Goal: Information Seeking & Learning: Compare options

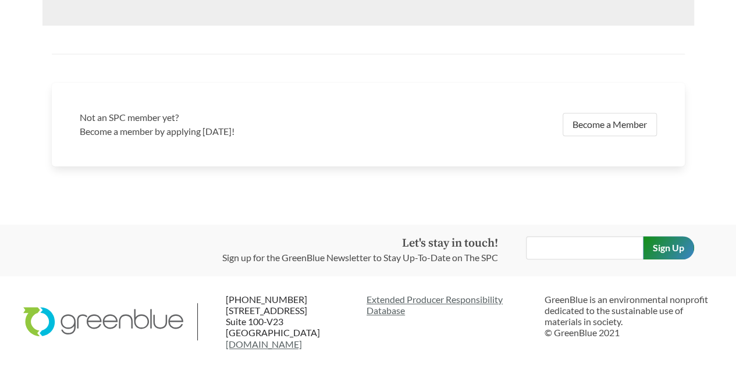
scroll to position [2313, 0]
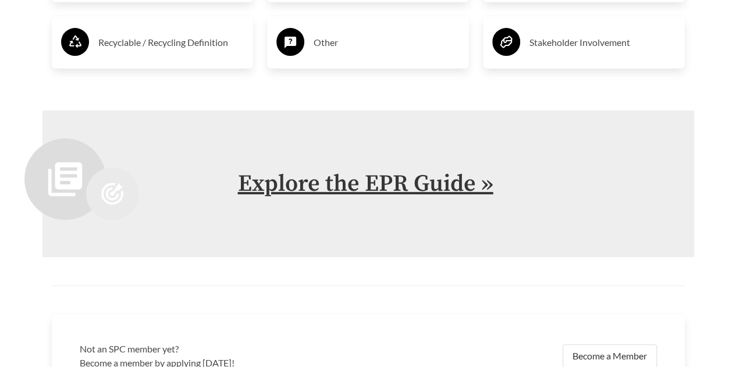
click at [368, 185] on link "Explore the EPR Guide »" at bounding box center [365, 183] width 255 height 29
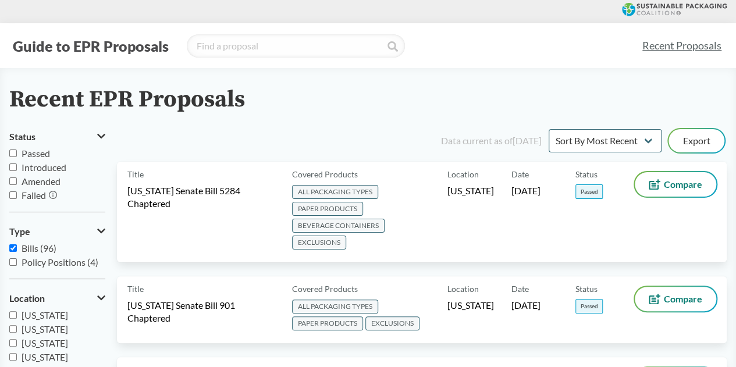
click at [15, 197] on input "Failed" at bounding box center [13, 195] width 8 height 8
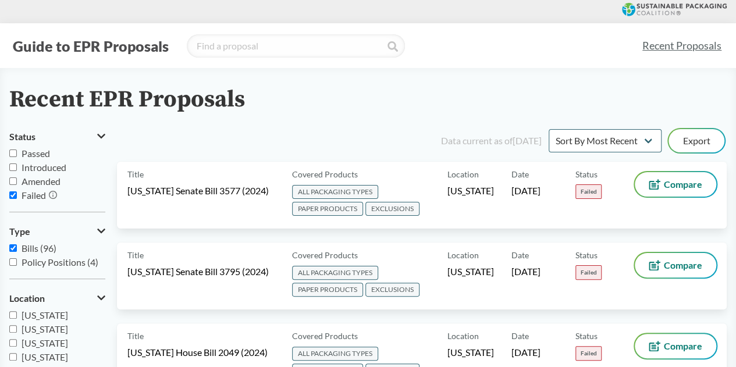
click at [12, 193] on input "Failed" at bounding box center [13, 195] width 8 height 8
checkbox input "false"
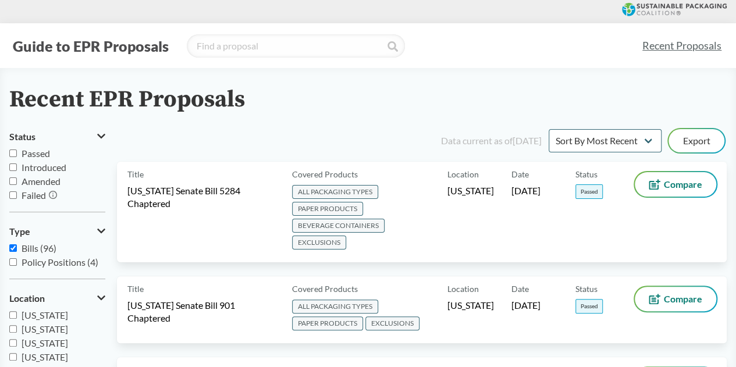
click at [15, 152] on input "Passed" at bounding box center [13, 153] width 8 height 8
checkbox input "true"
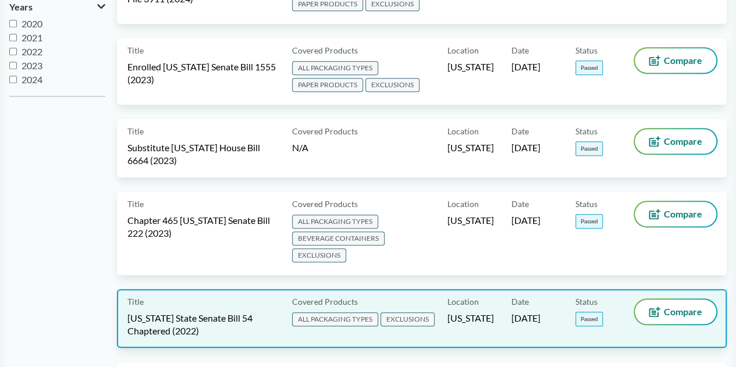
scroll to position [391, 0]
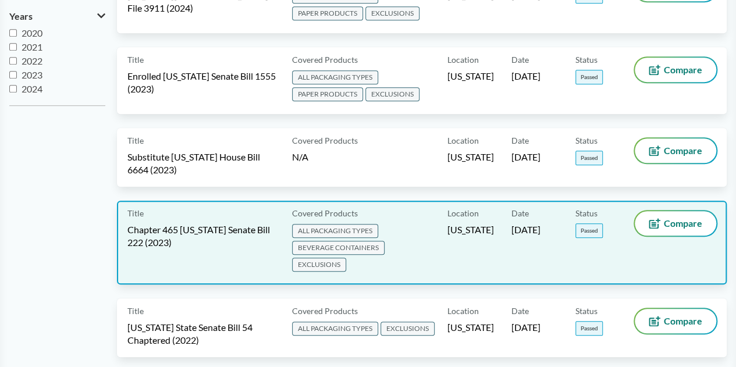
click at [209, 223] on span "Chapter 465 [US_STATE] Senate Bill 222 (2023)" at bounding box center [202, 236] width 151 height 26
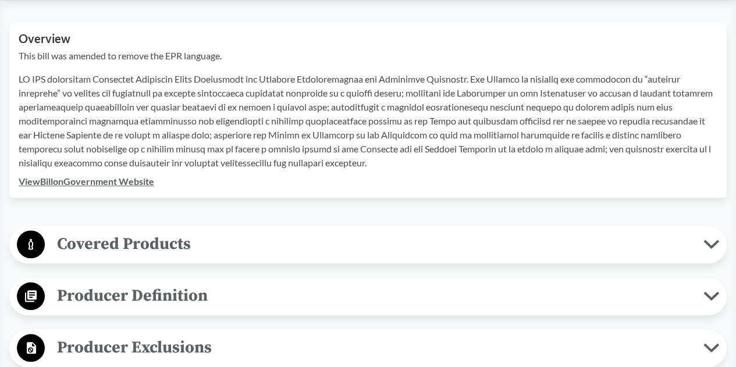
scroll to position [407, 0]
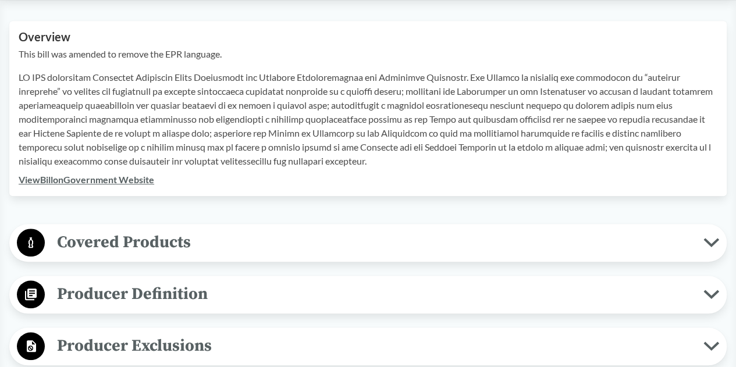
click at [207, 249] on span "Covered Products" at bounding box center [374, 242] width 658 height 26
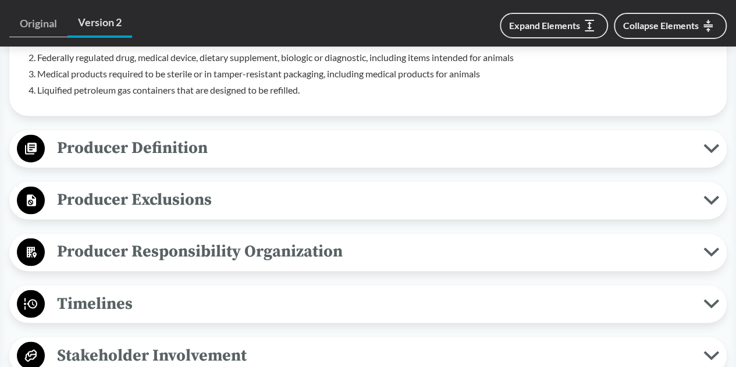
scroll to position [872, 0]
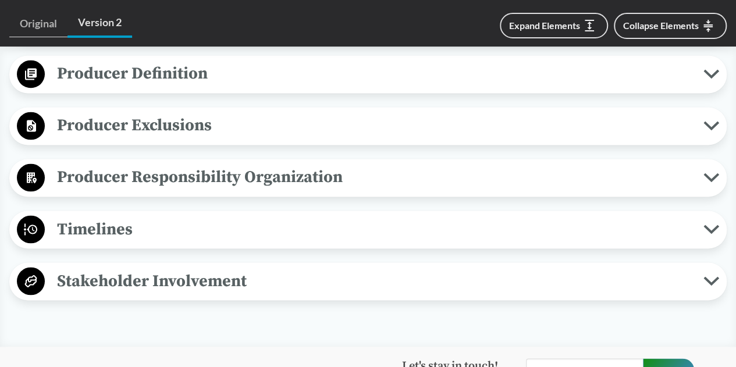
click at [208, 232] on span "Timelines" at bounding box center [374, 229] width 658 height 26
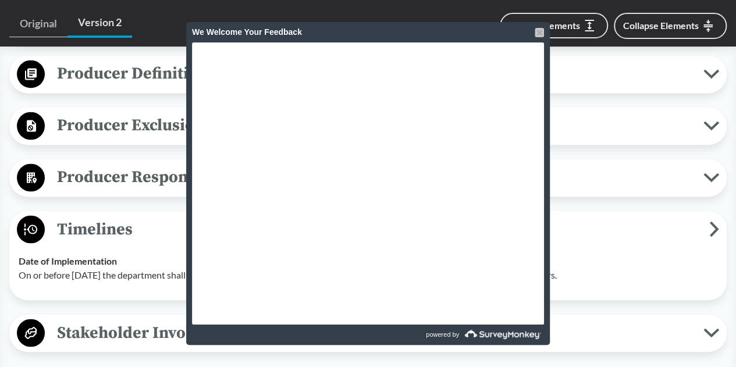
click at [537, 34] on div at bounding box center [539, 32] width 9 height 9
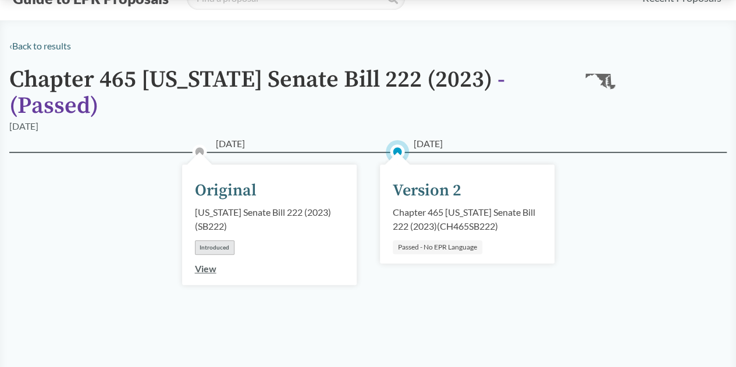
scroll to position [0, 0]
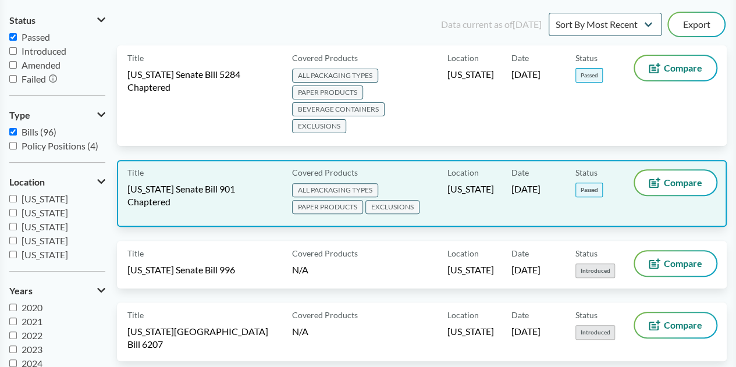
scroll to position [116, 0]
click at [672, 178] on span "Compare" at bounding box center [683, 182] width 38 height 9
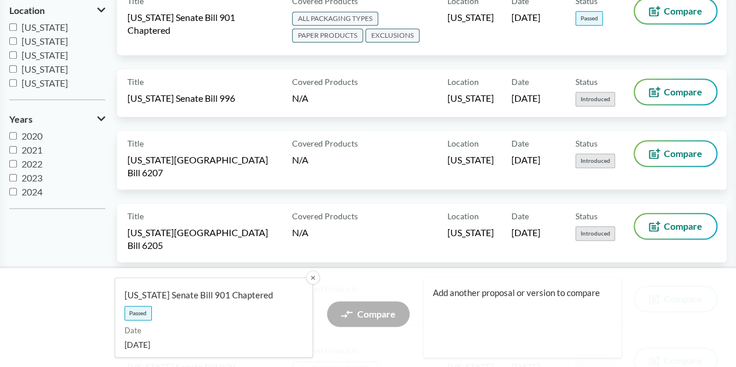
scroll to position [291, 0]
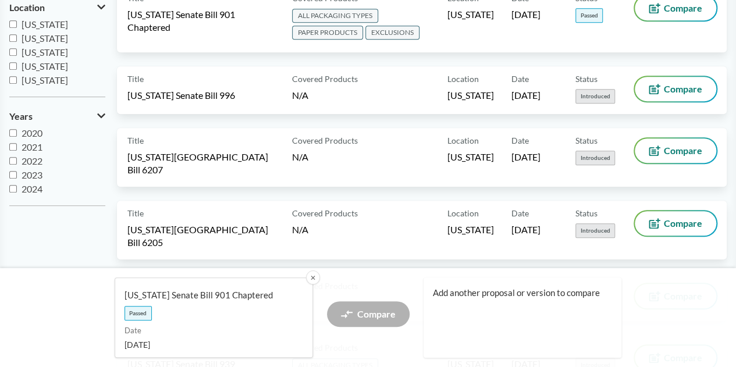
click at [493, 295] on span "Add another proposal or version to compare" at bounding box center [518, 293] width 170 height 12
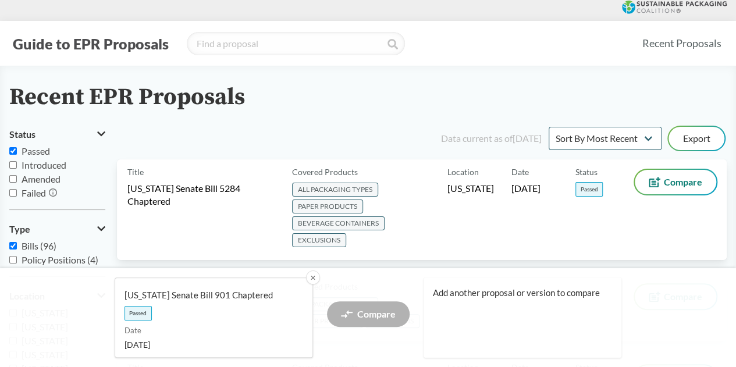
scroll to position [0, 0]
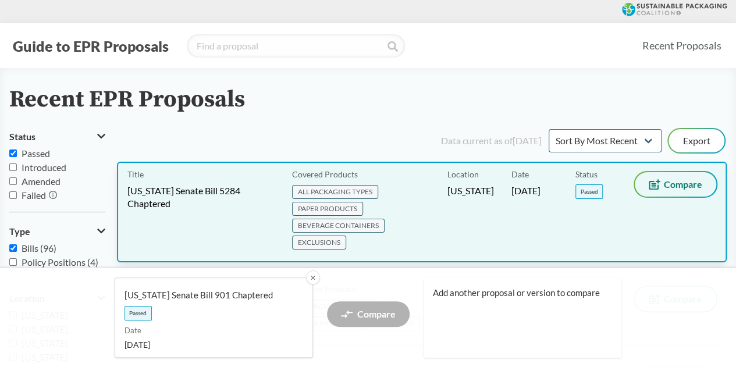
click at [662, 193] on button "Compare" at bounding box center [675, 184] width 81 height 24
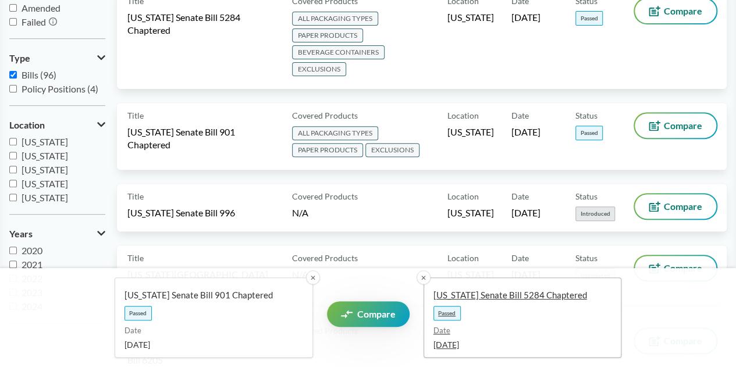
scroll to position [174, 0]
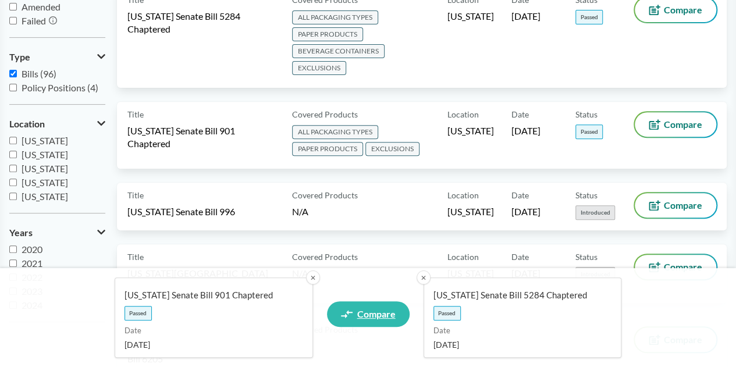
click at [368, 307] on link "Compare" at bounding box center [368, 314] width 83 height 26
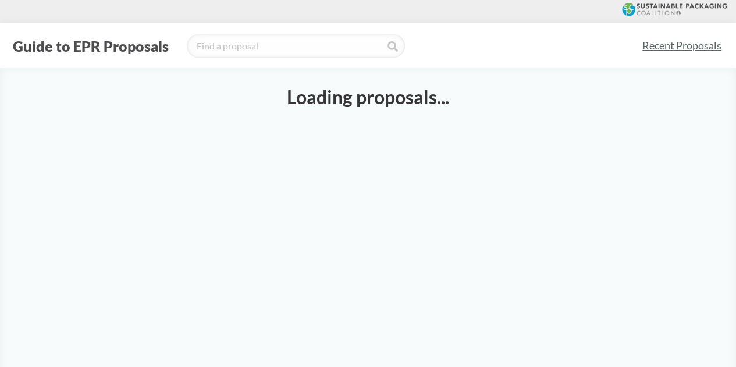
select select "SB901C"
select select "SB5284C"
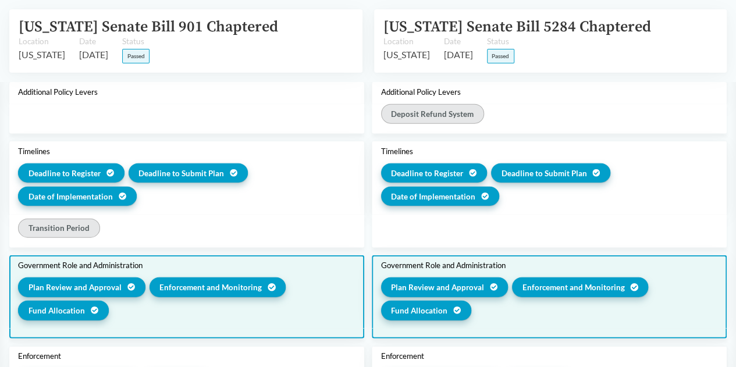
scroll to position [1338, 0]
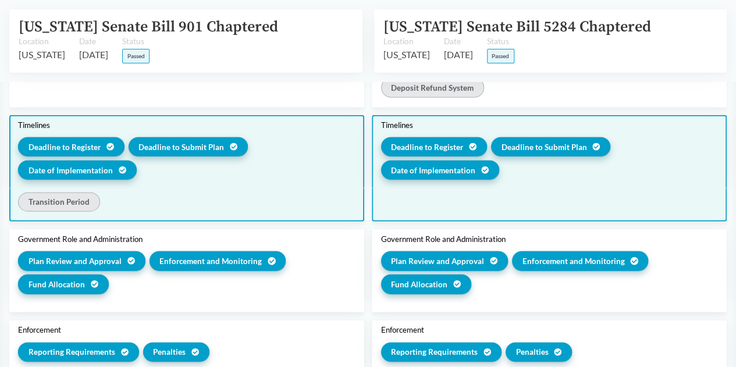
click at [98, 176] on span "Date of Implementation" at bounding box center [71, 171] width 84 height 12
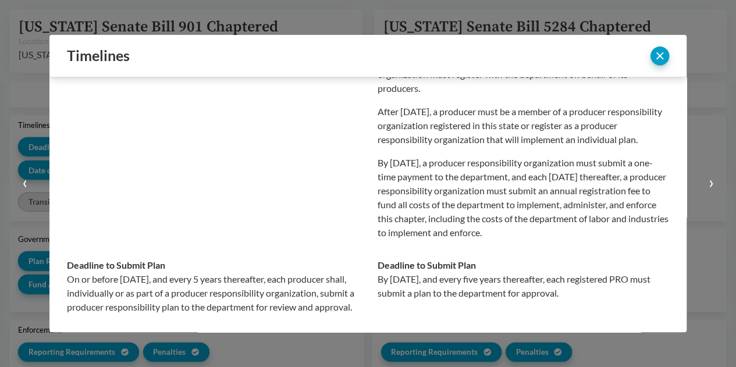
scroll to position [174, 0]
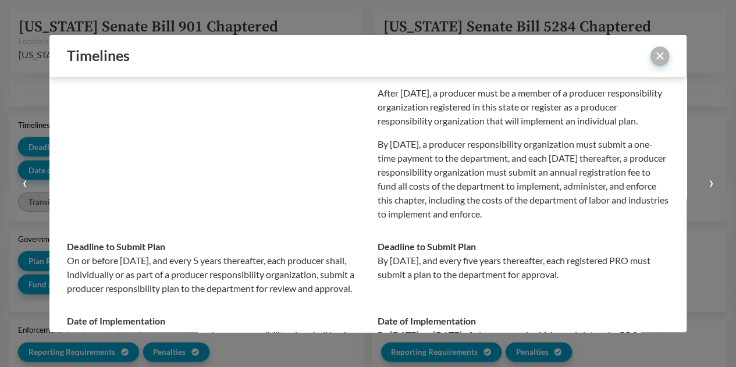
click at [661, 55] on button "close" at bounding box center [659, 56] width 19 height 19
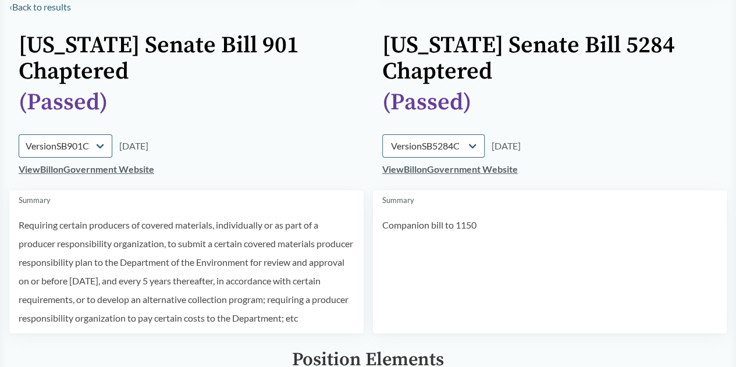
scroll to position [0, 0]
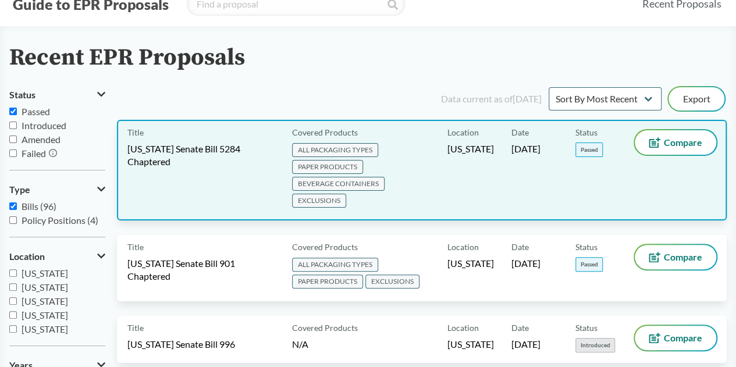
scroll to position [58, 0]
